Goal: Information Seeking & Learning: Learn about a topic

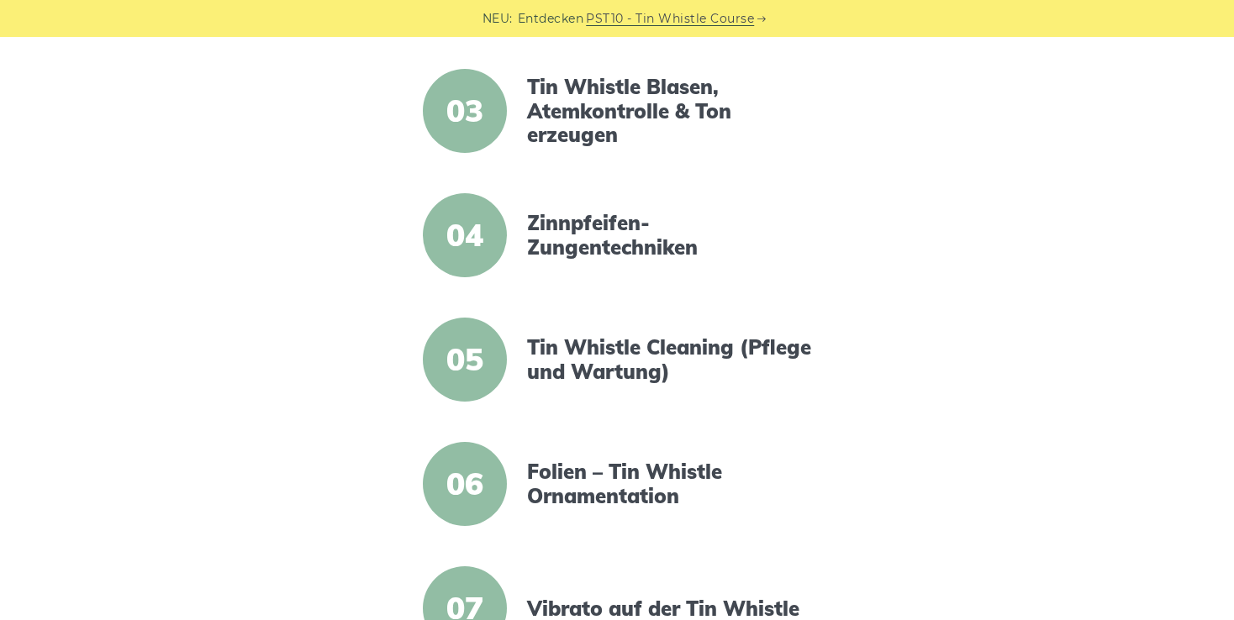
scroll to position [241, 0]
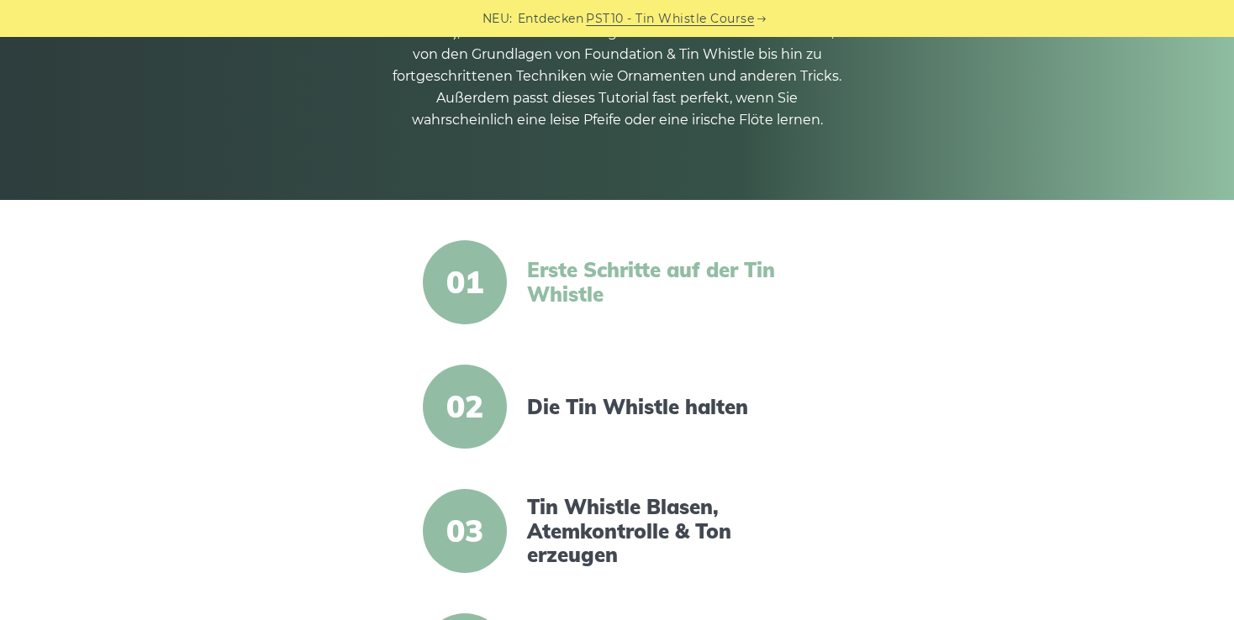
click at [566, 271] on link "Erste Schritte auf der Tin Whistle" at bounding box center [671, 282] width 289 height 49
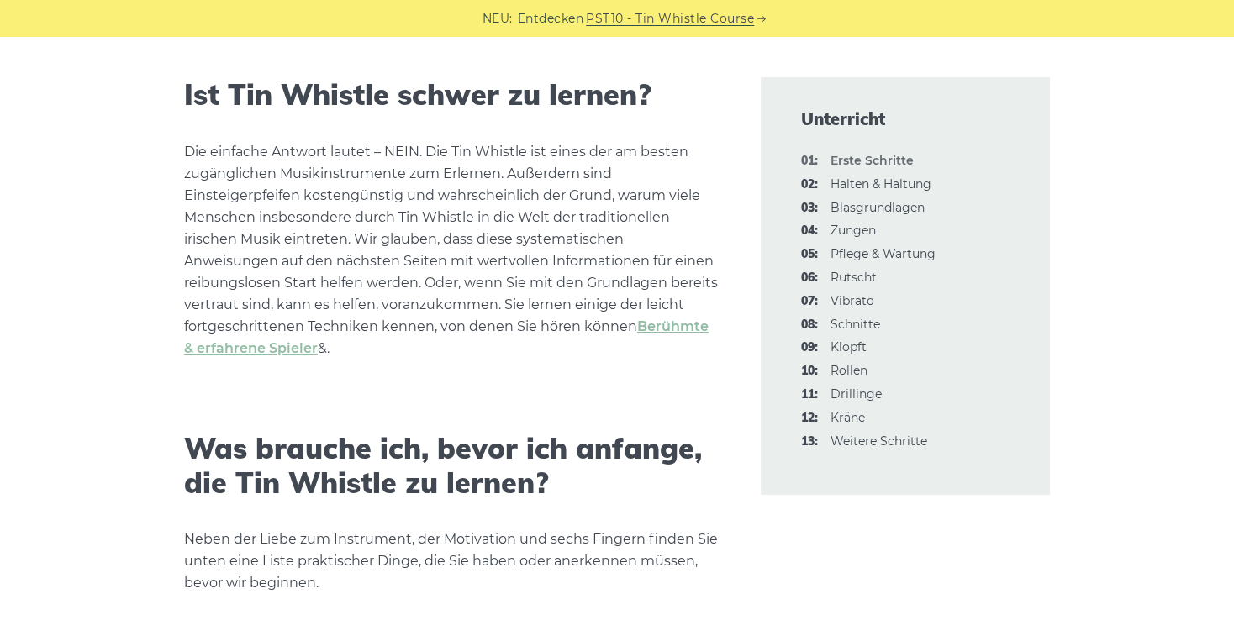
scroll to position [588, 0]
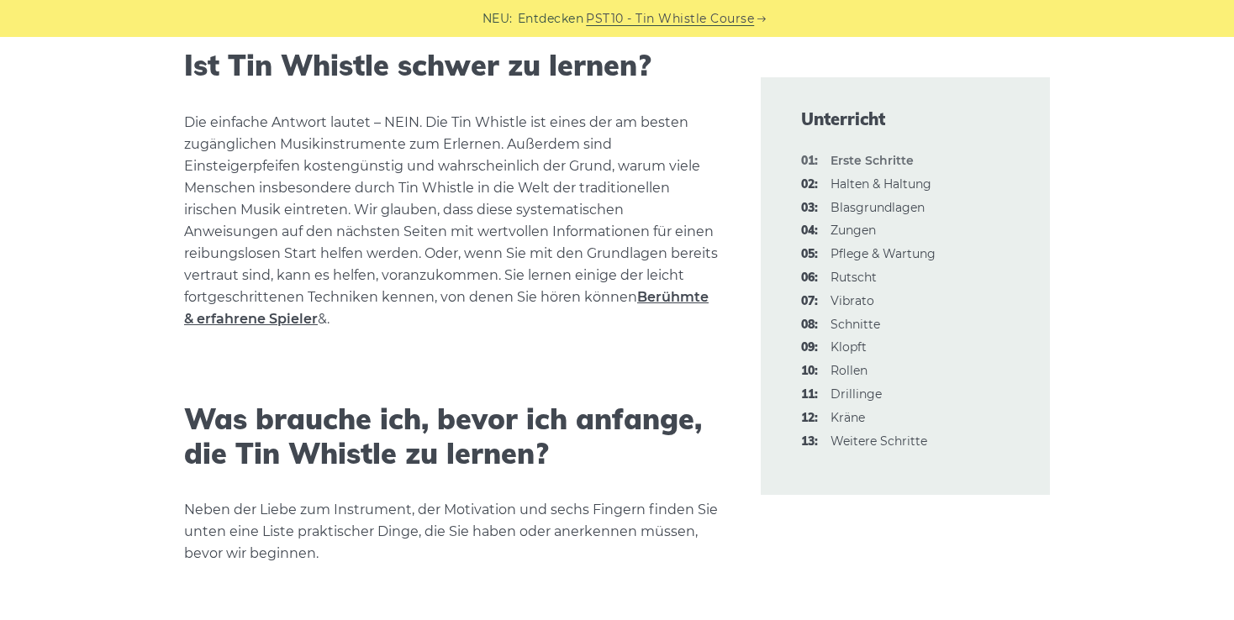
click at [583, 301] on link "Berühmte & erfahrene Spieler" at bounding box center [446, 308] width 524 height 38
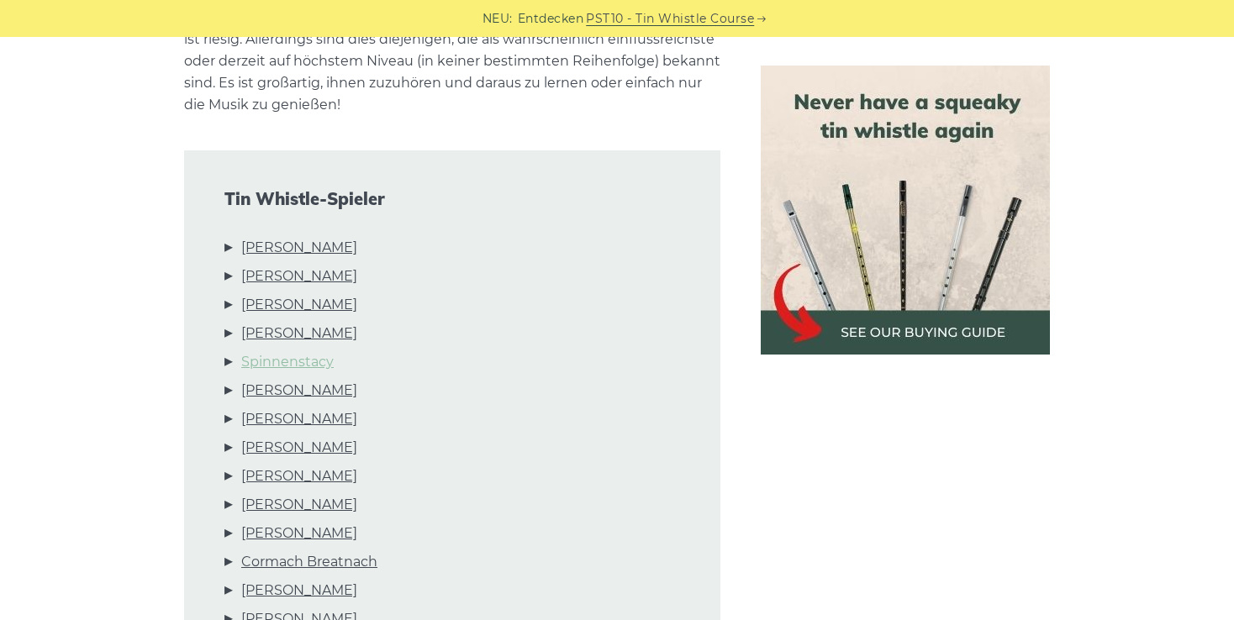
scroll to position [756, 0]
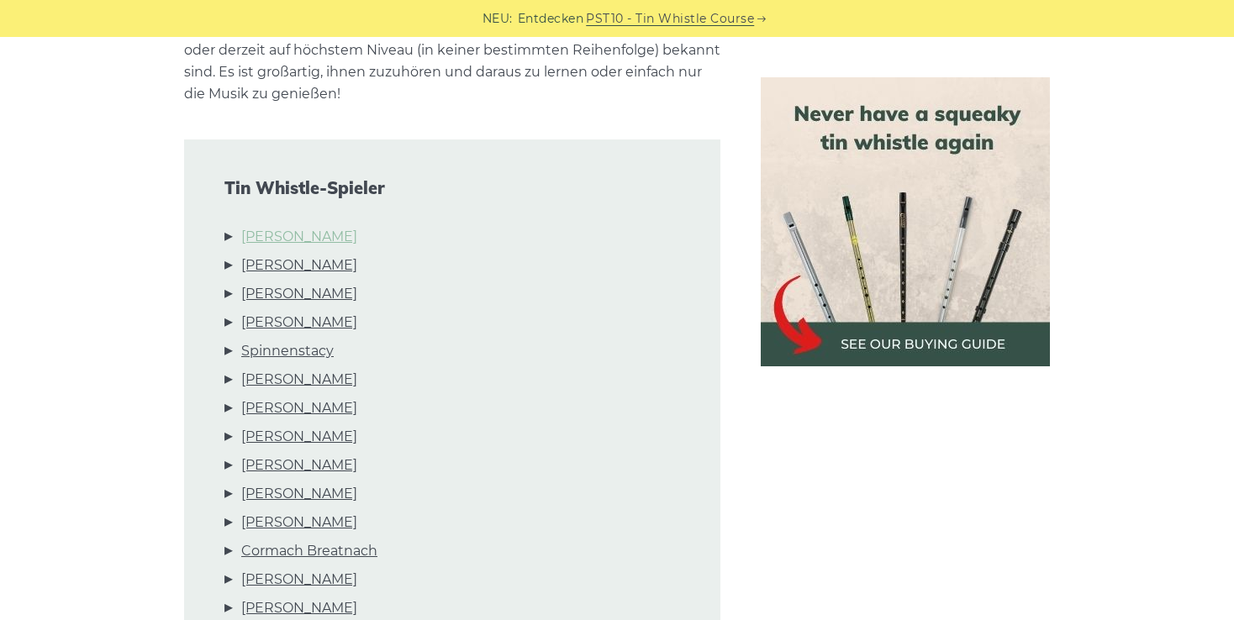
click at [321, 234] on link "Brian Finnegan" at bounding box center [299, 237] width 116 height 22
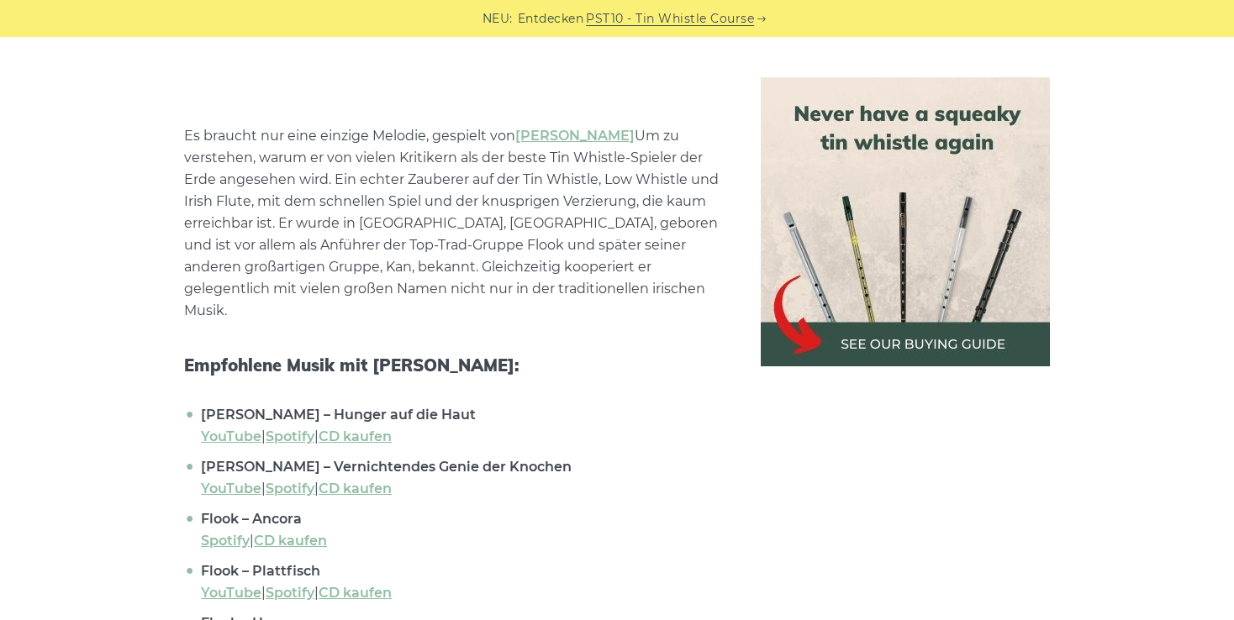
scroll to position [1910, 0]
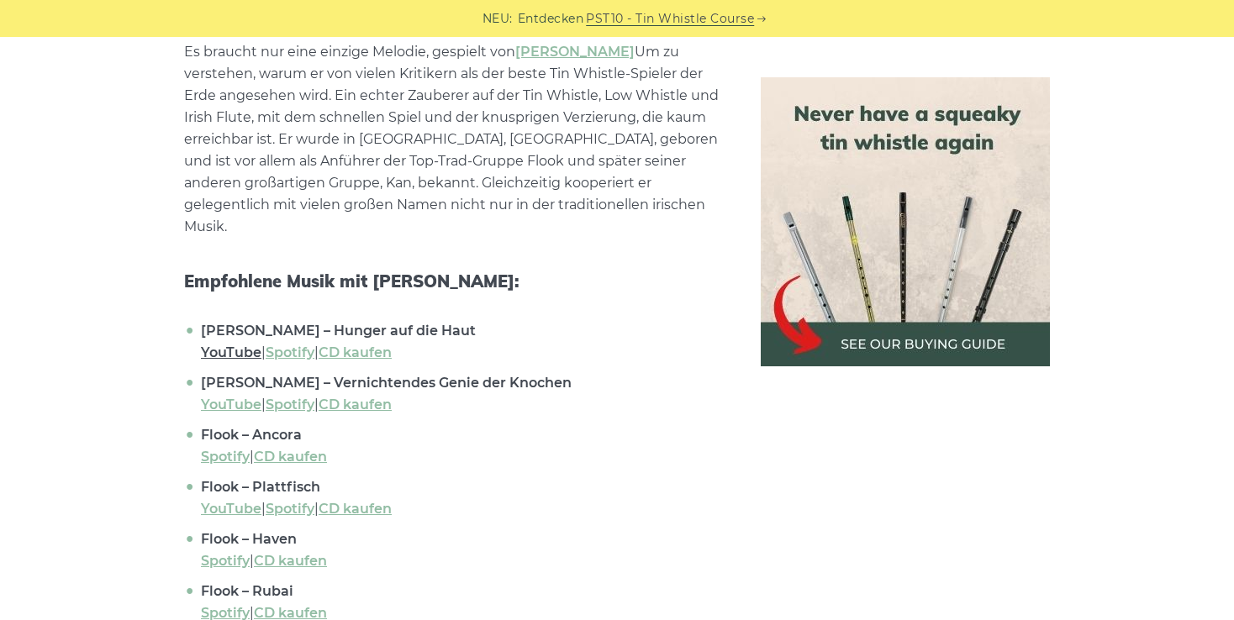
click at [225, 345] on link "YouTube" at bounding box center [231, 353] width 61 height 16
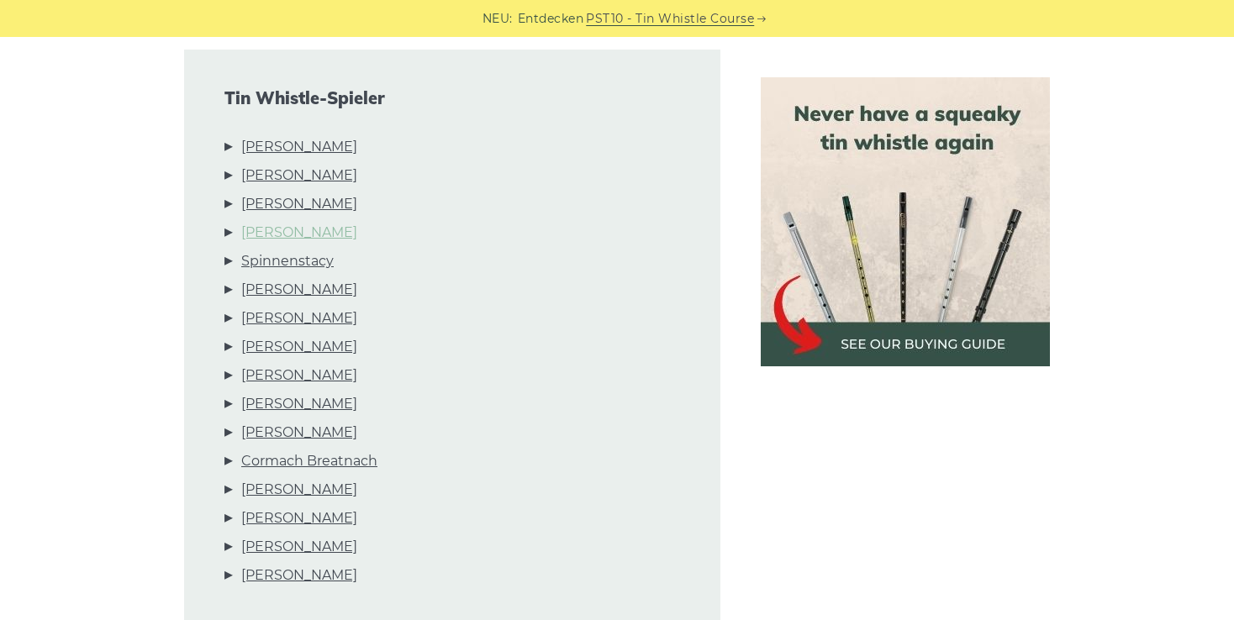
scroll to position [756, 0]
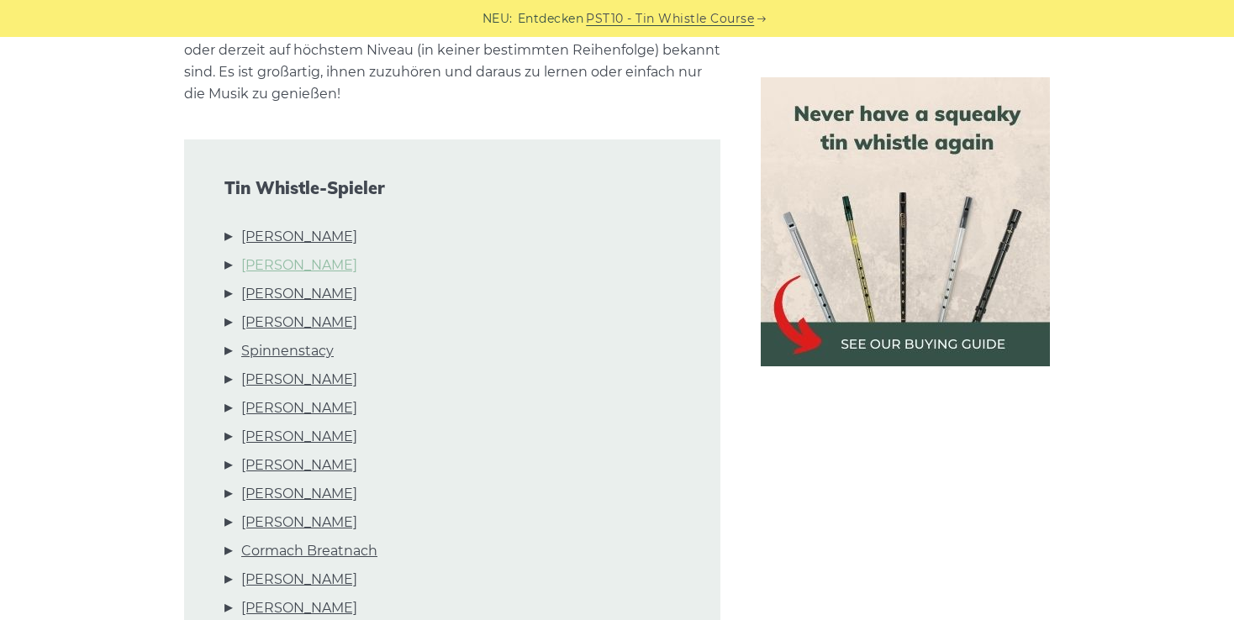
click at [282, 263] on link "Mary Bergin" at bounding box center [299, 266] width 116 height 22
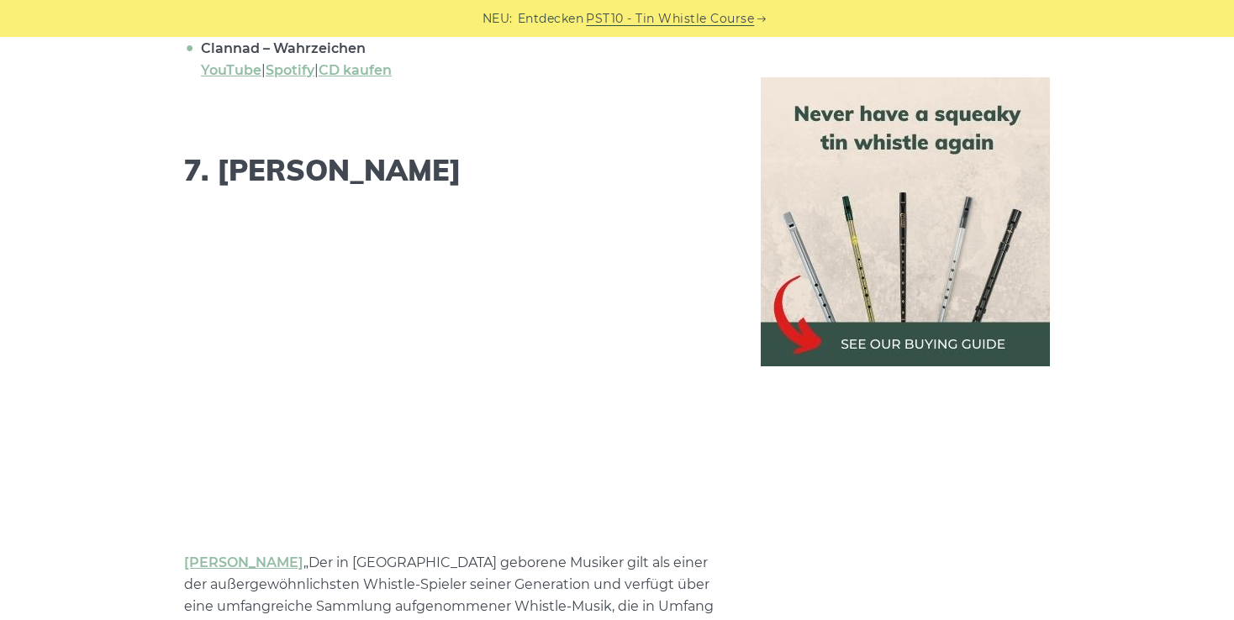
scroll to position [6724, 0]
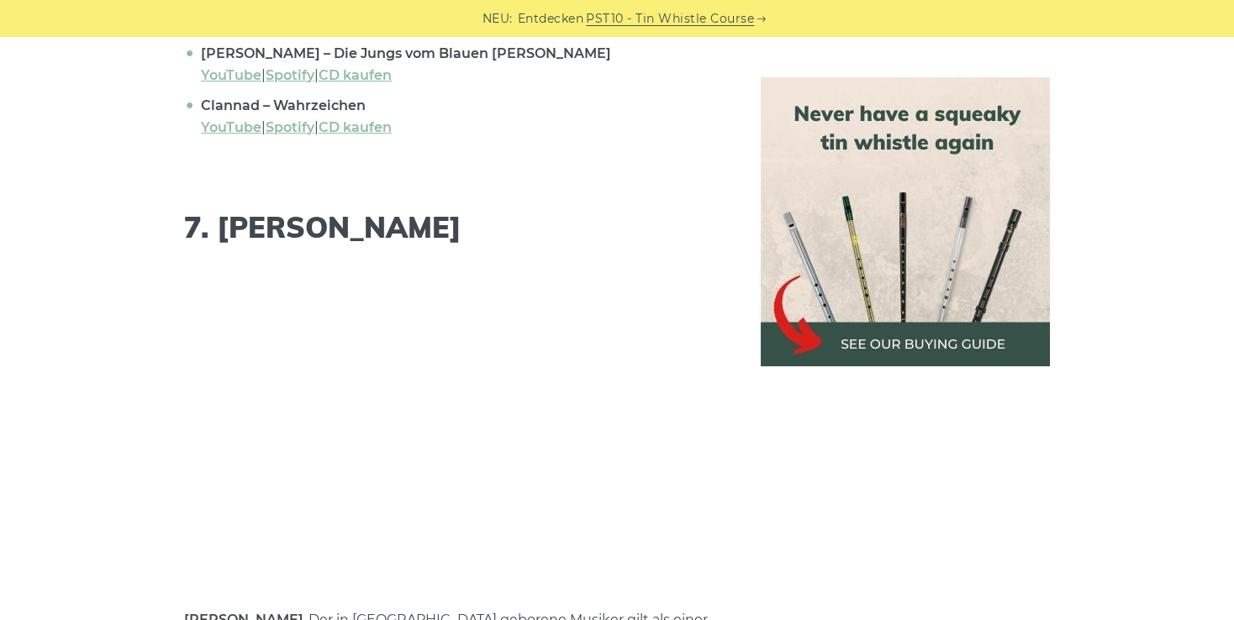
click at [250, 612] on link "Brian Hughes" at bounding box center [243, 620] width 119 height 16
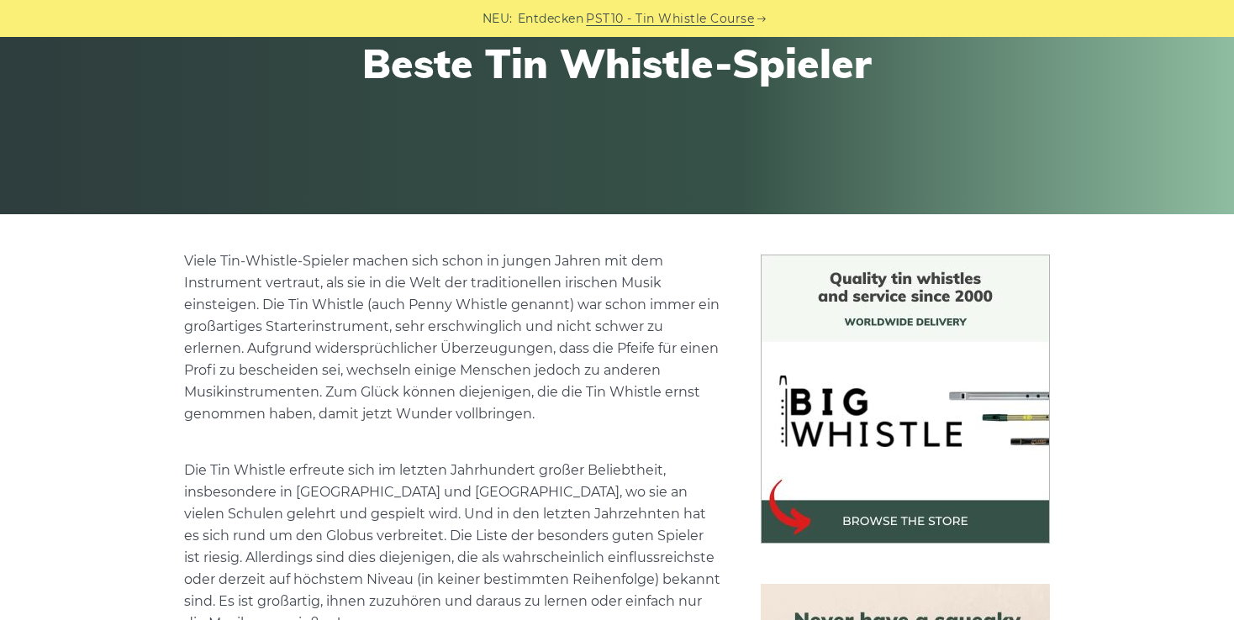
scroll to position [0, 0]
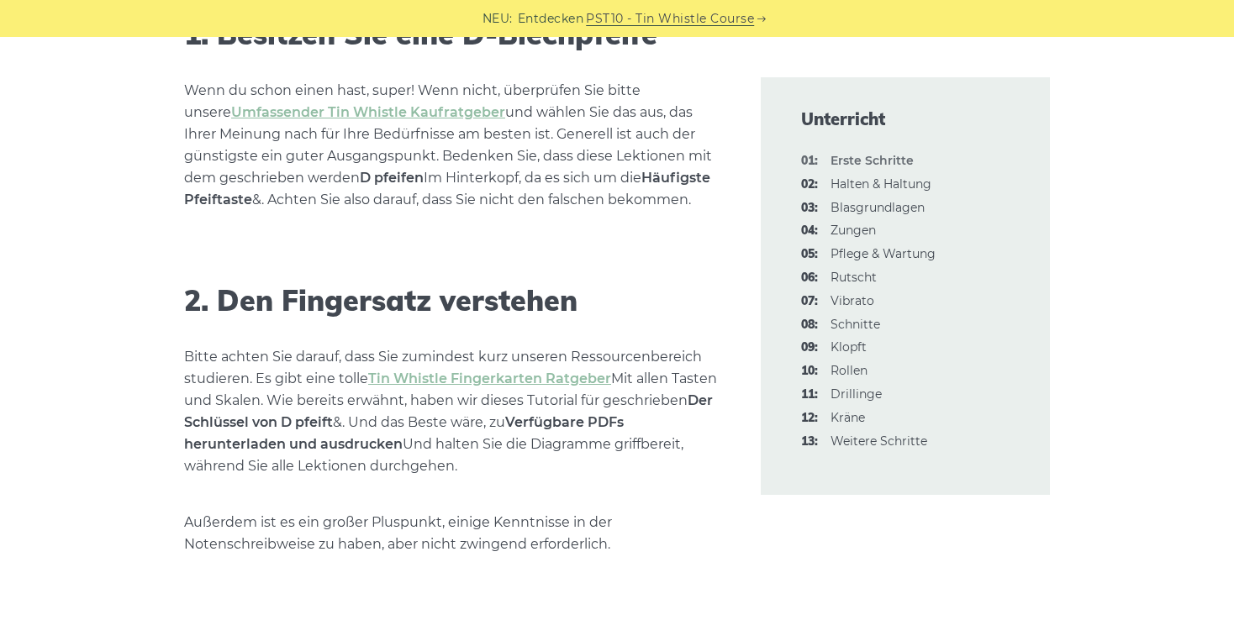
scroll to position [1261, 0]
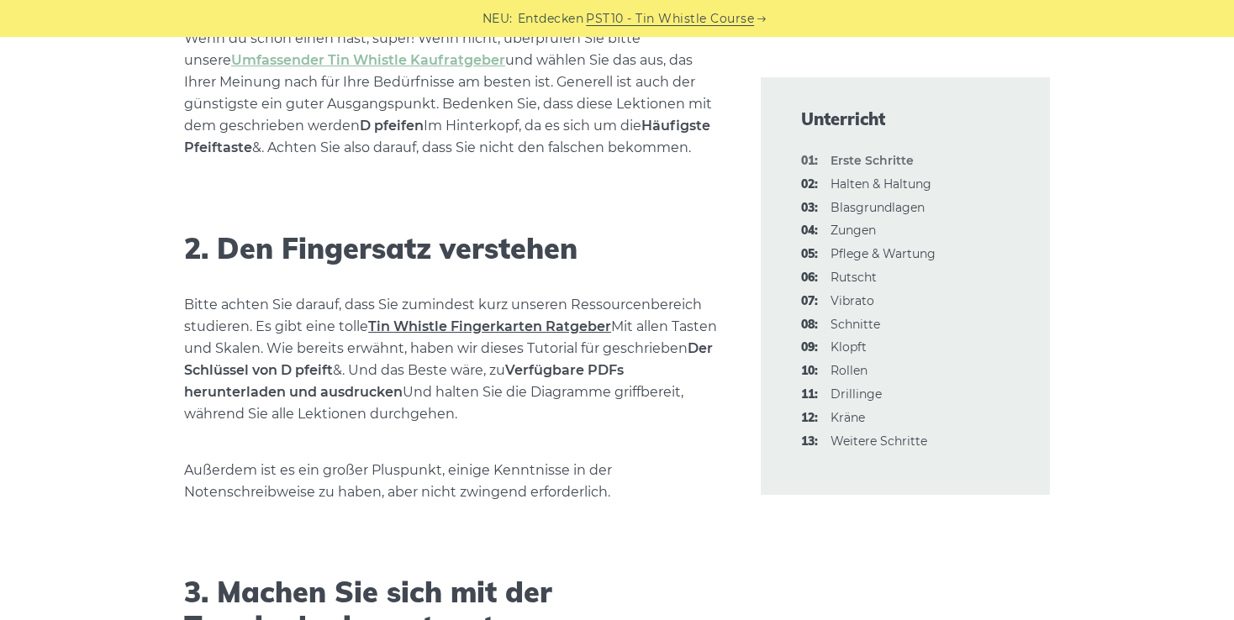
click at [524, 321] on link "Tin Whistle Fingerkarten Ratgeber" at bounding box center [489, 326] width 243 height 16
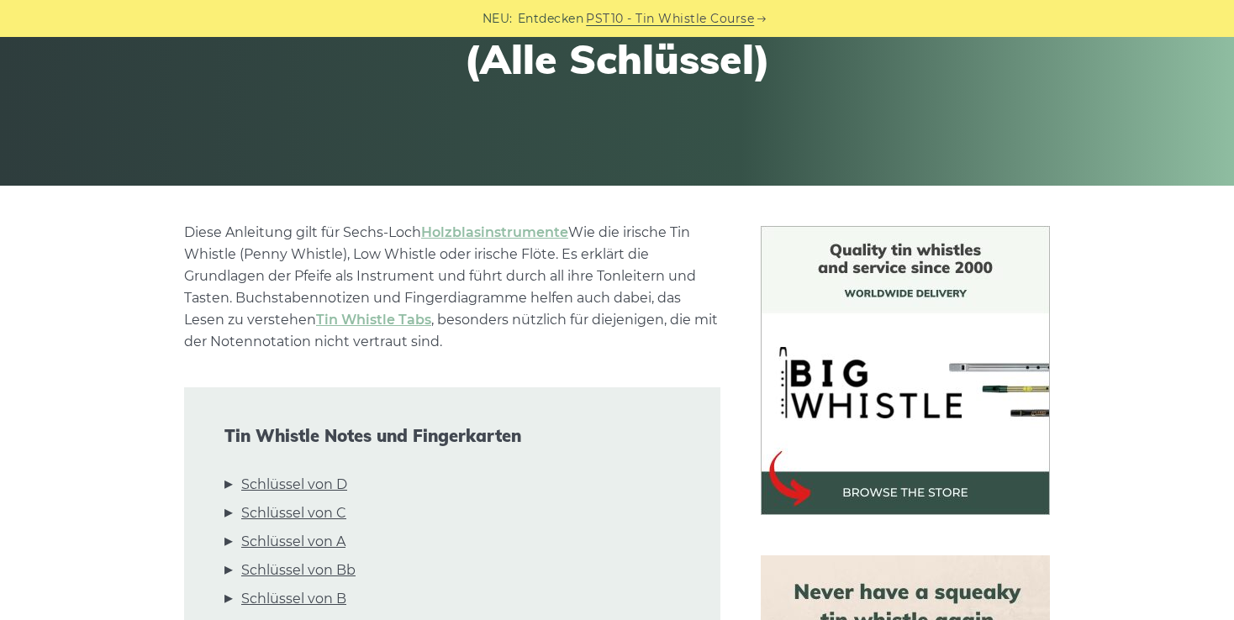
scroll to position [252, 0]
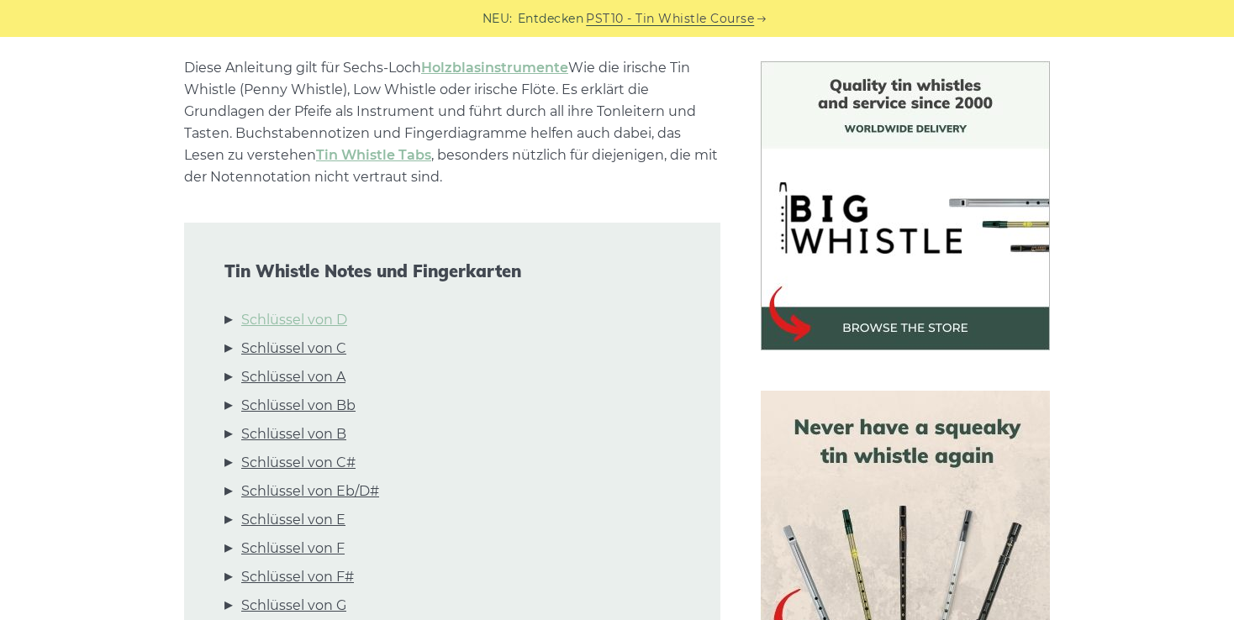
click at [308, 324] on link "Schlüssel von D" at bounding box center [294, 320] width 106 height 22
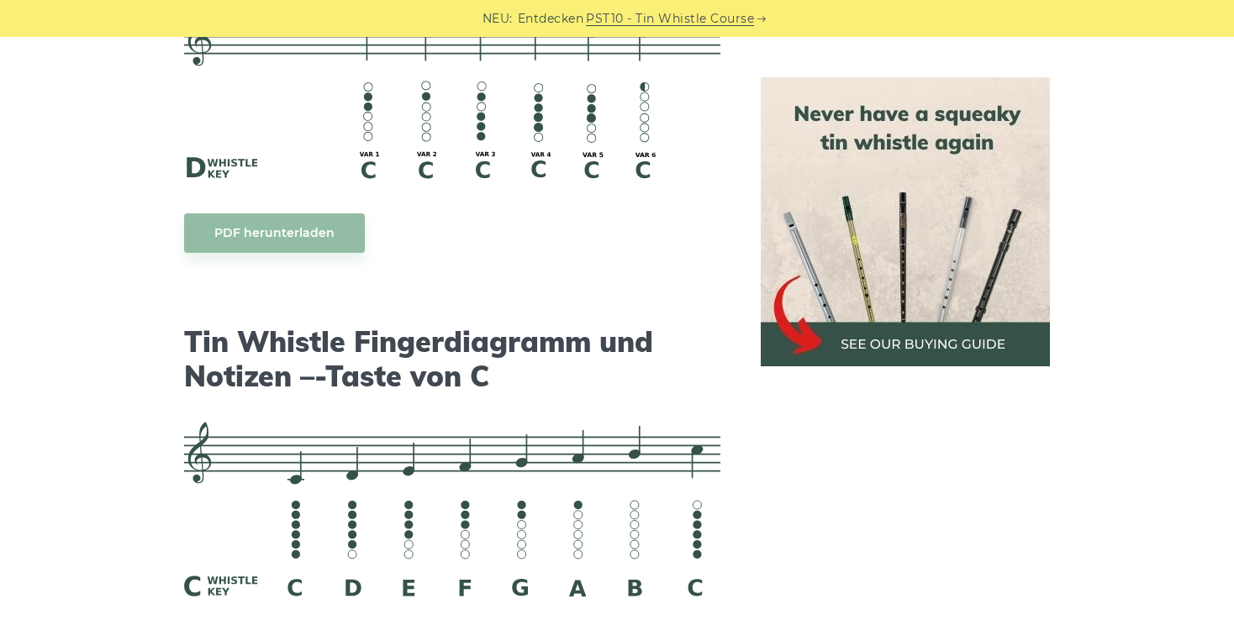
scroll to position [4156, 0]
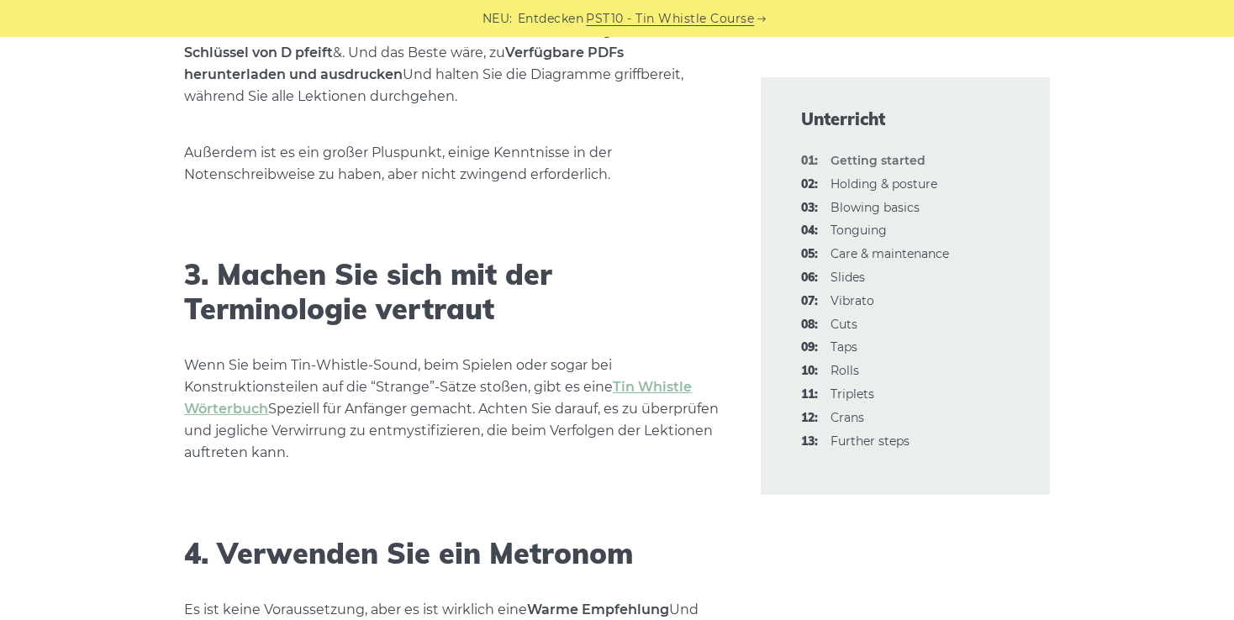
scroll to position [1534, 0]
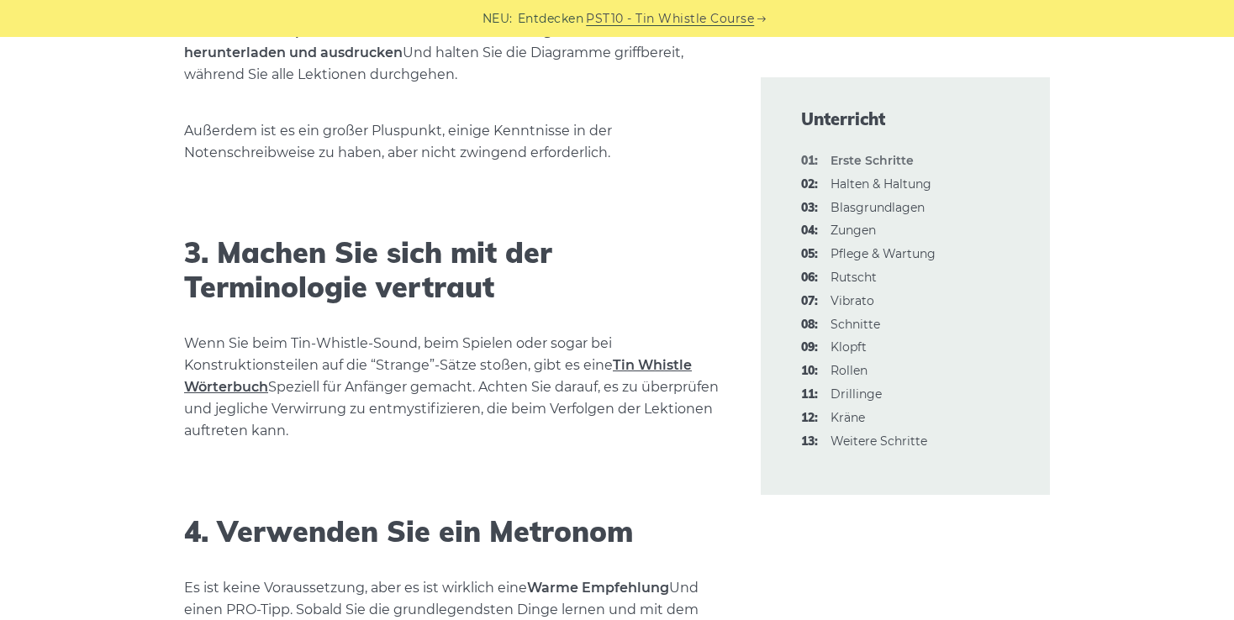
click at [245, 382] on link "Tin Whistle Wörterbuch" at bounding box center [438, 376] width 508 height 38
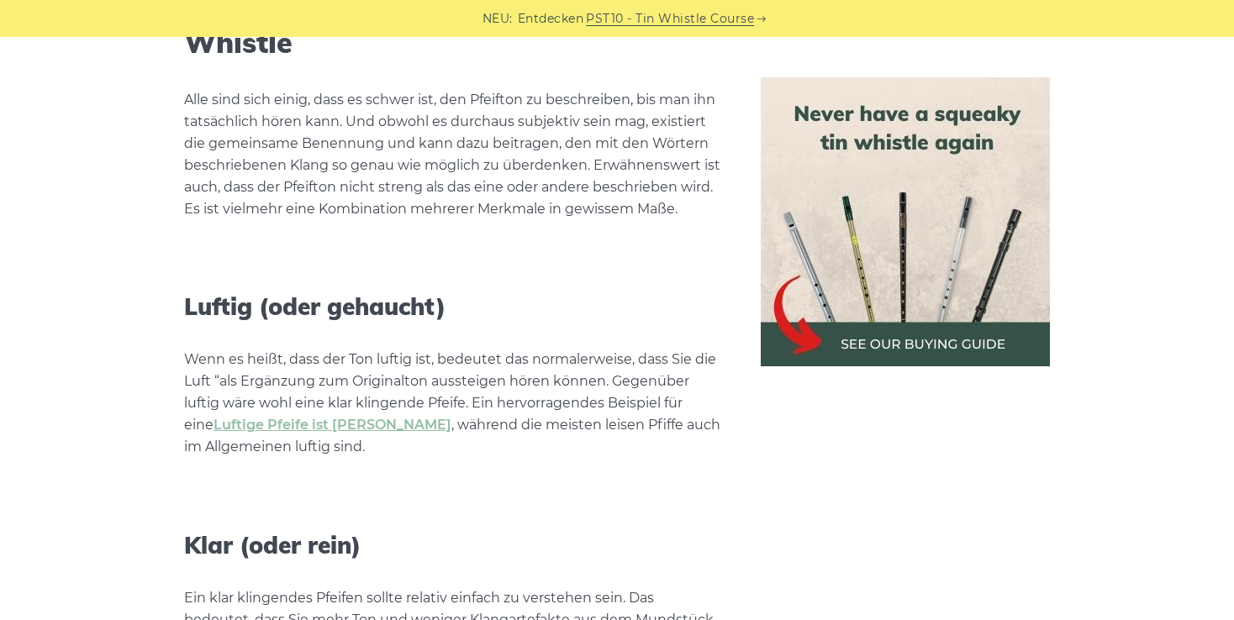
scroll to position [3277, 0]
click at [298, 416] on link "Luftige Pfeife ist [PERSON_NAME]" at bounding box center [332, 424] width 238 height 16
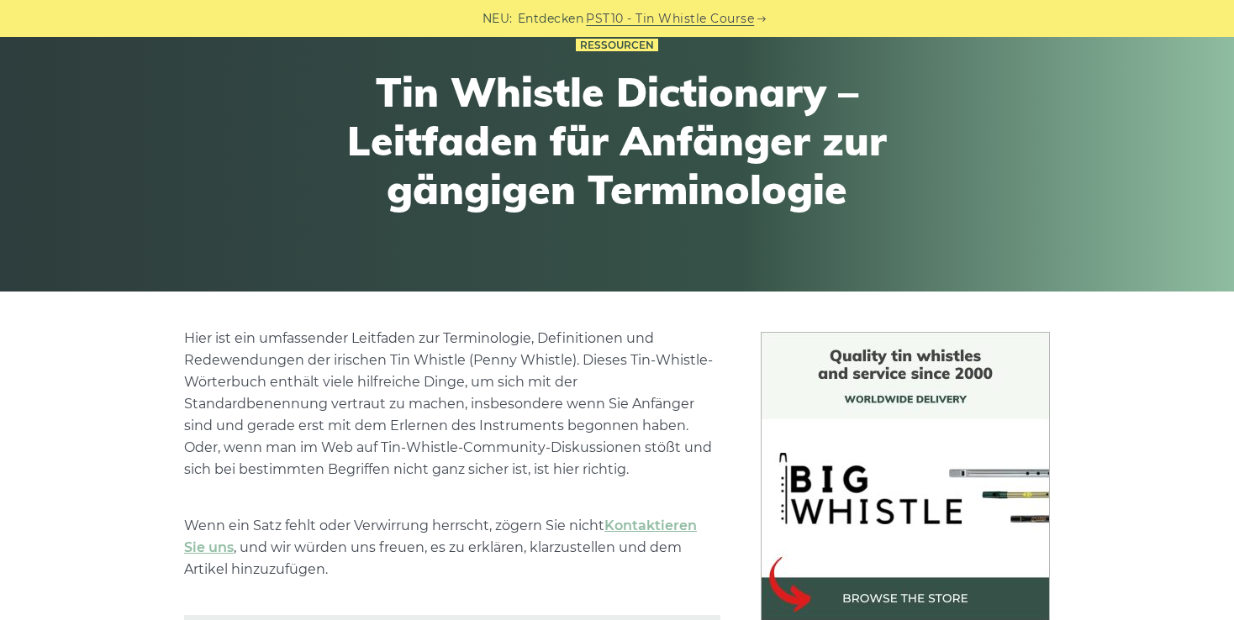
scroll to position [252, 0]
